Goal: Task Accomplishment & Management: Manage account settings

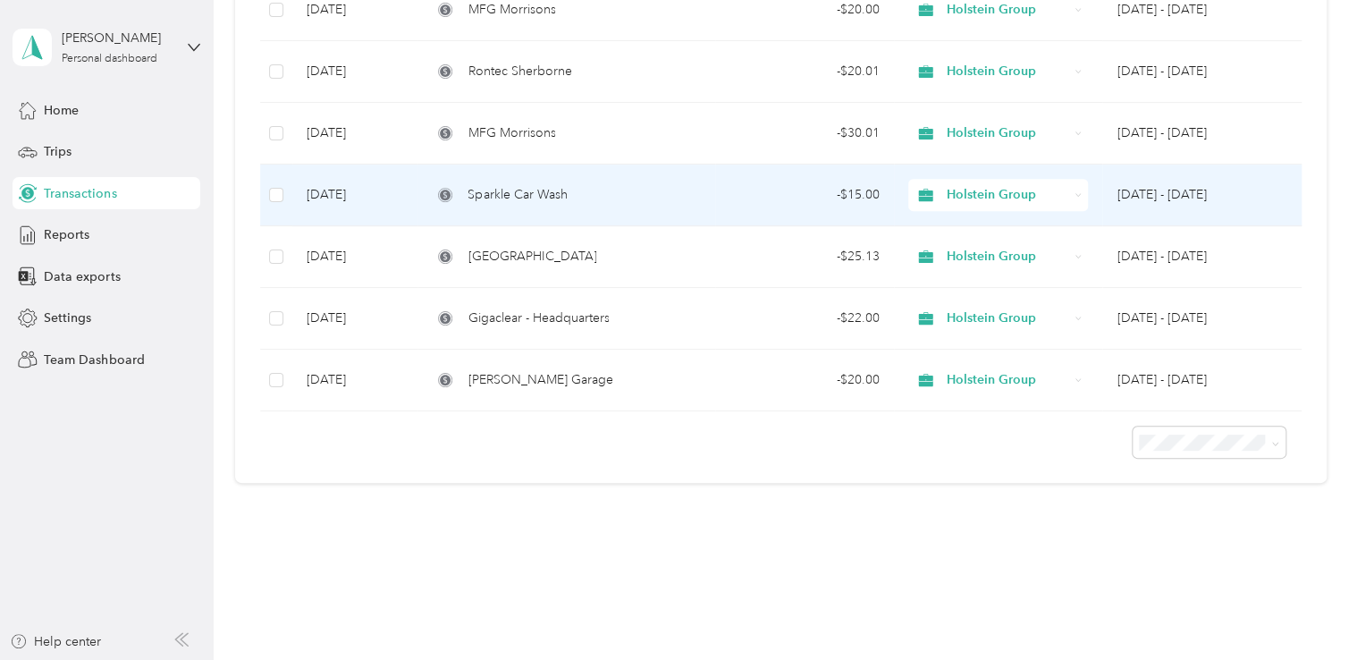
scroll to position [342, 0]
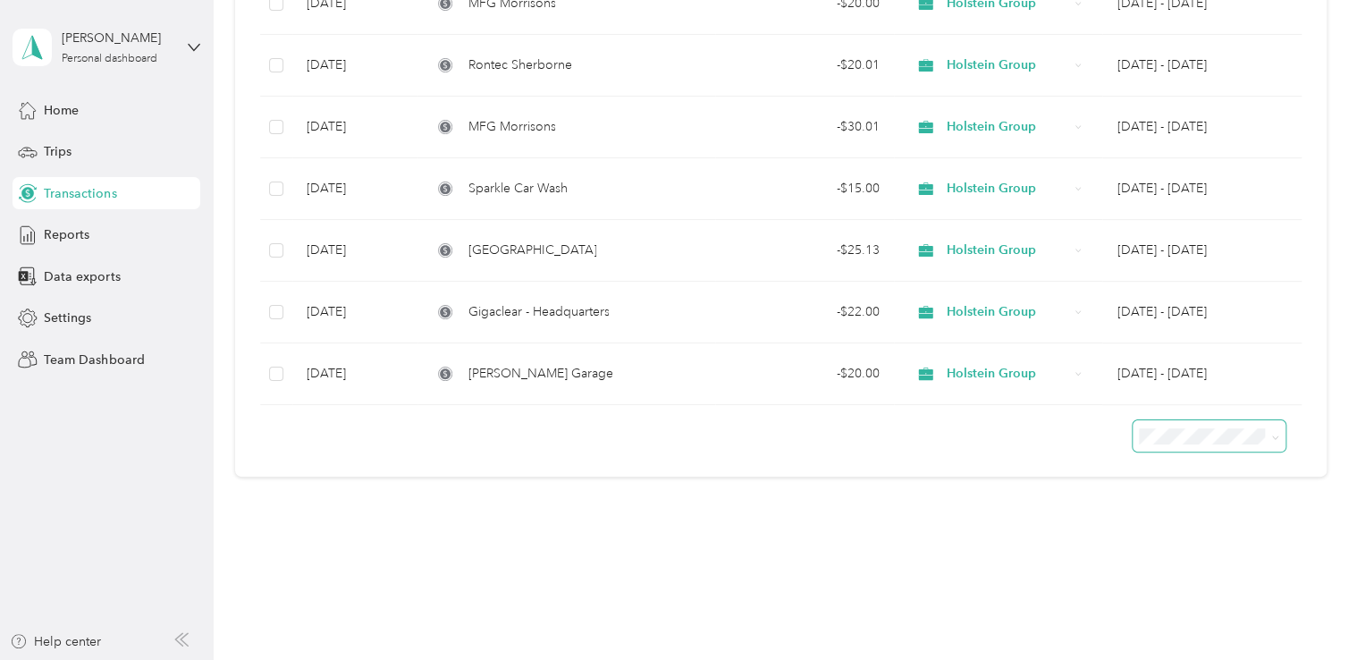
click at [1273, 433] on icon at bounding box center [1275, 437] width 8 height 8
click at [1248, 528] on div "100 per load" at bounding box center [1204, 523] width 128 height 19
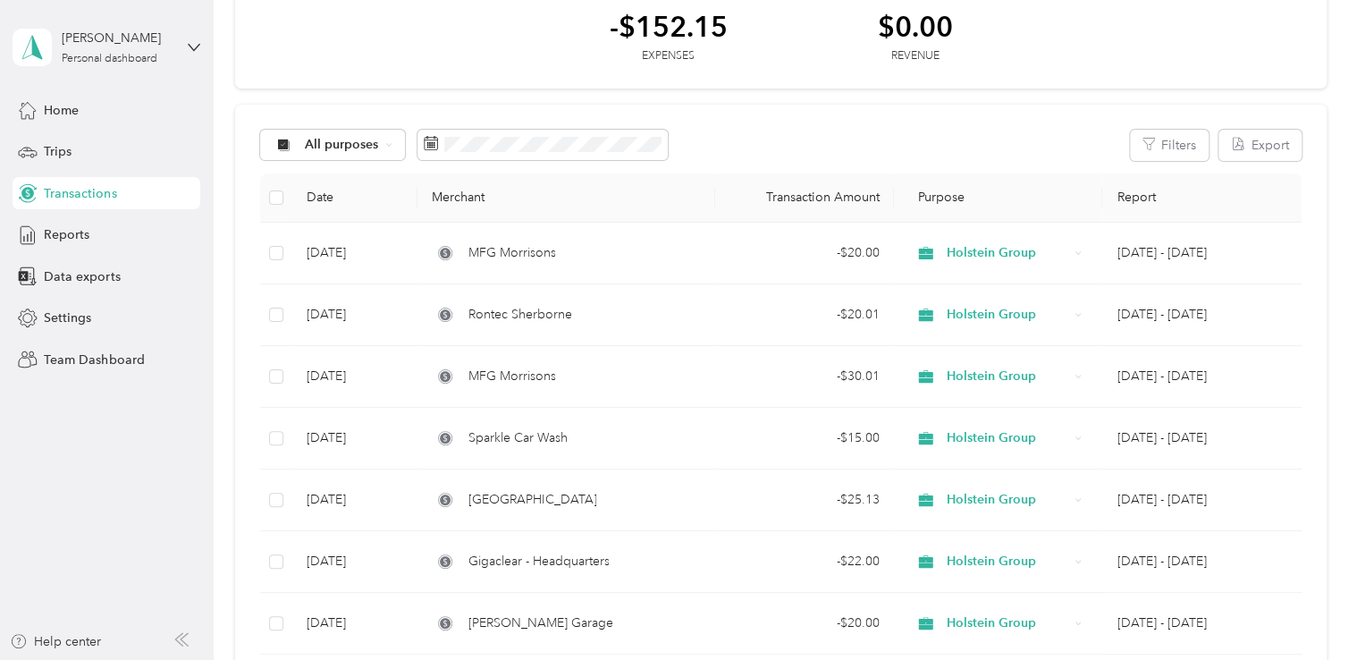
scroll to position [89, 0]
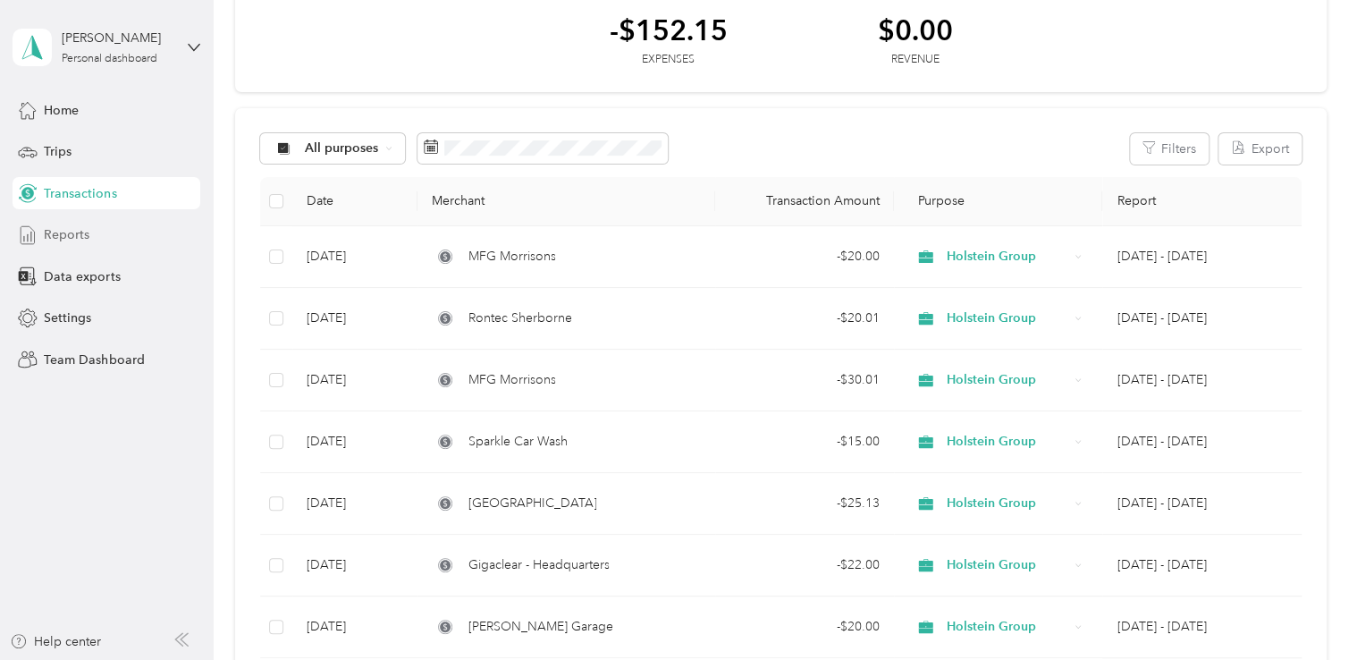
click at [64, 238] on span "Reports" at bounding box center [67, 234] width 46 height 19
